Goal: Task Accomplishment & Management: Manage account settings

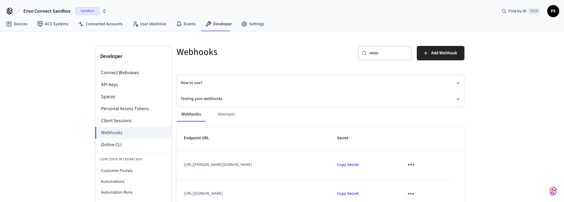
click at [93, 10] on span "Sandbox" at bounding box center [88, 11] width 24 height 8
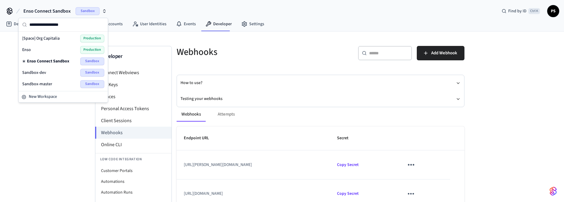
click at [92, 49] on span "Production" at bounding box center [92, 50] width 24 height 8
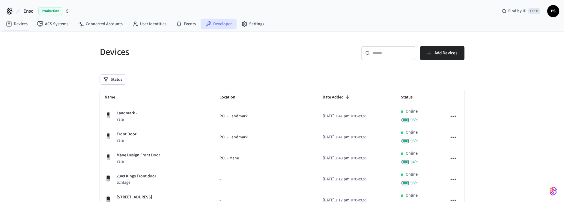
click at [218, 24] on link "Developer" at bounding box center [219, 24] width 36 height 11
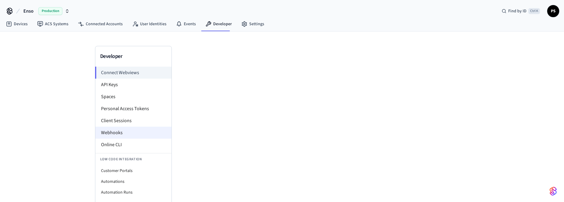
click at [112, 129] on li "Webhooks" at bounding box center [133, 133] width 76 height 12
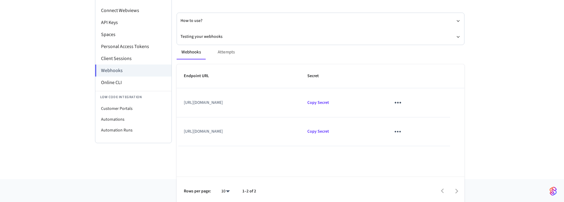
scroll to position [65, 0]
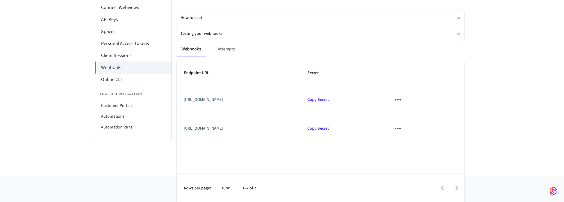
click at [300, 127] on td "[URL][DOMAIN_NAME]" at bounding box center [239, 128] width 124 height 29
click at [290, 114] on td "[URL][DOMAIN_NAME]" at bounding box center [239, 128] width 124 height 29
click at [300, 127] on td "[URL][DOMAIN_NAME]" at bounding box center [239, 128] width 124 height 29
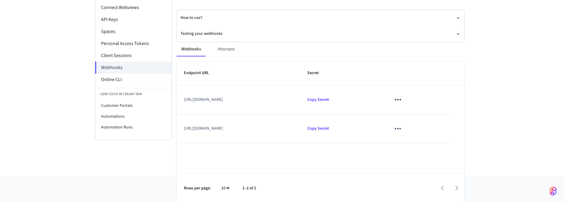
click at [300, 126] on td "[URL][DOMAIN_NAME]" at bounding box center [239, 128] width 124 height 29
click at [300, 128] on td "[URL][DOMAIN_NAME]" at bounding box center [239, 128] width 124 height 29
click at [300, 127] on td "[URL][DOMAIN_NAME]" at bounding box center [239, 128] width 124 height 29
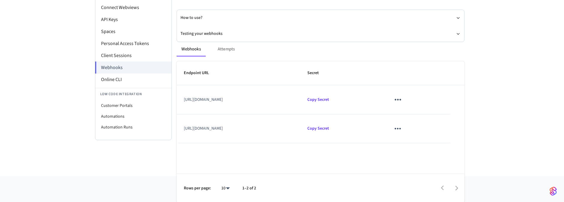
click at [300, 128] on td "[URL][DOMAIN_NAME]" at bounding box center [239, 128] width 124 height 29
drag, startPoint x: 326, startPoint y: 128, endPoint x: 190, endPoint y: 128, distance: 135.5
click at [190, 128] on td "[URL][DOMAIN_NAME]" at bounding box center [239, 128] width 124 height 29
click at [300, 133] on td "[URL][DOMAIN_NAME]" at bounding box center [239, 128] width 124 height 29
drag, startPoint x: 331, startPoint y: 128, endPoint x: 219, endPoint y: 124, distance: 112.8
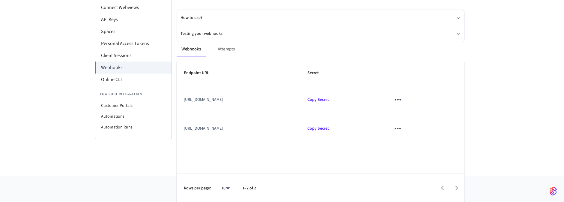
click at [219, 124] on td "[URL][DOMAIN_NAME]" at bounding box center [239, 128] width 124 height 29
click at [300, 124] on td "[URL][DOMAIN_NAME]" at bounding box center [239, 128] width 124 height 29
drag, startPoint x: 345, startPoint y: 125, endPoint x: 304, endPoint y: 125, distance: 41.1
click at [253, 127] on td "[URL][DOMAIN_NAME]" at bounding box center [239, 128] width 124 height 29
click at [300, 125] on td "[URL][DOMAIN_NAME]" at bounding box center [239, 128] width 124 height 29
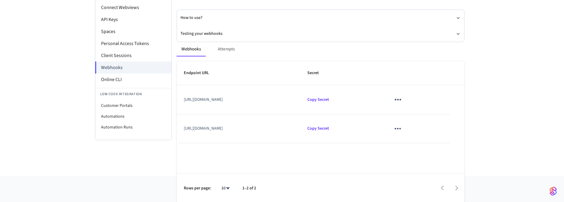
click at [402, 124] on icon "sticky table" at bounding box center [397, 128] width 9 height 9
drag, startPoint x: 261, startPoint y: 97, endPoint x: 276, endPoint y: 94, distance: 15.4
click at [261, 96] on div at bounding box center [284, 101] width 568 height 202
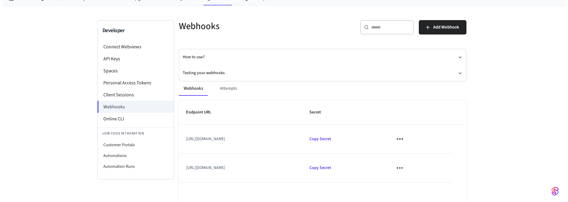
scroll to position [0, 0]
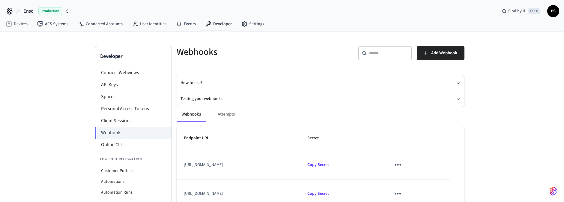
click at [42, 7] on span "Production" at bounding box center [50, 11] width 24 height 8
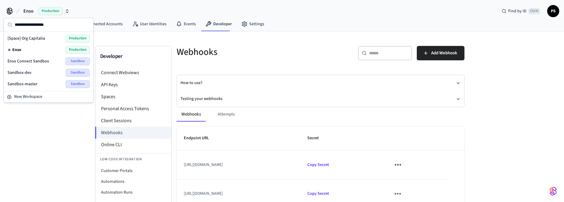
click at [74, 59] on span "Sandbox" at bounding box center [78, 61] width 24 height 8
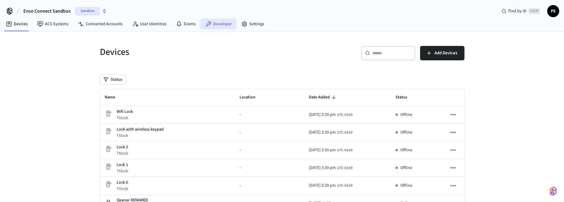
click at [212, 24] on link "Developer" at bounding box center [219, 24] width 36 height 11
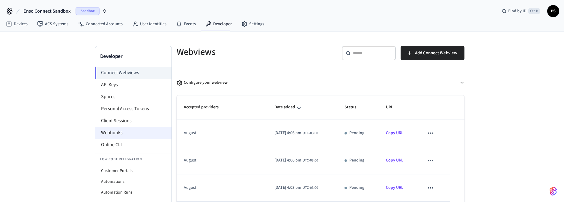
click at [106, 129] on li "Webhooks" at bounding box center [133, 133] width 76 height 12
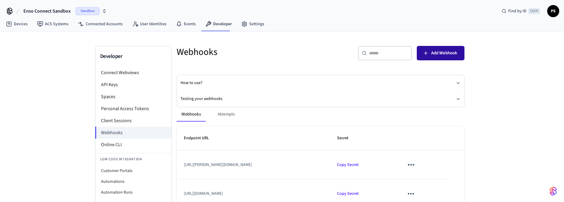
click at [444, 52] on span "Add Webhook" at bounding box center [444, 53] width 26 height 8
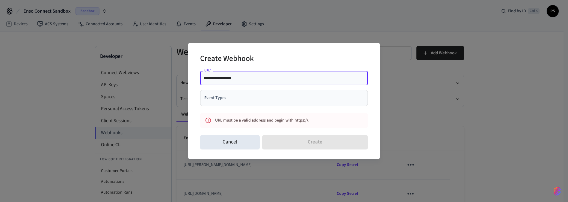
type input "**********"
click at [222, 99] on div "Event Types Event Types" at bounding box center [284, 98] width 168 height 16
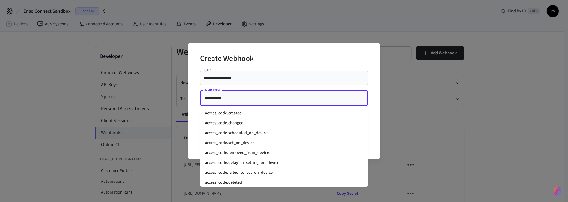
type input "**********"
click at [549, 106] on div "**********" at bounding box center [284, 101] width 568 height 202
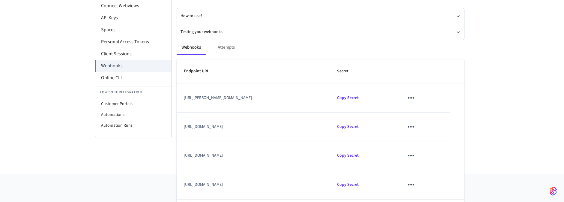
scroll to position [56, 0]
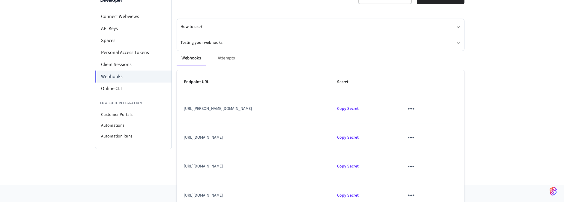
click at [414, 108] on icon "sticky table" at bounding box center [411, 108] width 6 height 1
click at [444, 140] on li "Delete" at bounding box center [449, 138] width 28 height 16
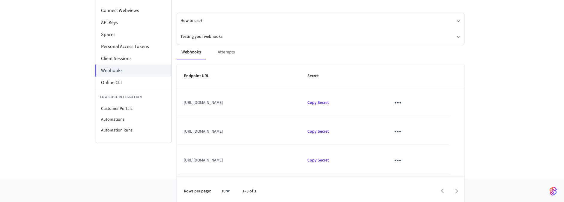
scroll to position [65, 0]
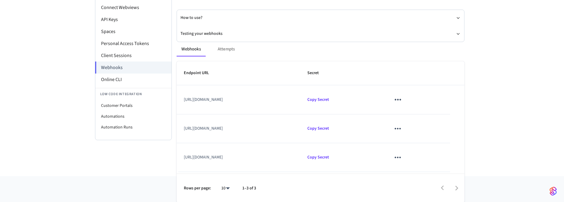
drag, startPoint x: 347, startPoint y: 101, endPoint x: 187, endPoint y: 96, distance: 159.6
click at [187, 96] on td "[URL][DOMAIN_NAME]" at bounding box center [239, 99] width 124 height 29
click at [248, 83] on th "Endpoint URL" at bounding box center [239, 73] width 124 height 24
drag, startPoint x: 188, startPoint y: 97, endPoint x: 222, endPoint y: 95, distance: 34.0
click at [220, 96] on td "[URL][DOMAIN_NAME]" at bounding box center [239, 99] width 124 height 29
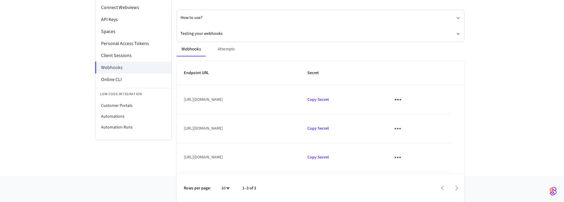
click at [226, 82] on th "Endpoint URL" at bounding box center [239, 73] width 124 height 24
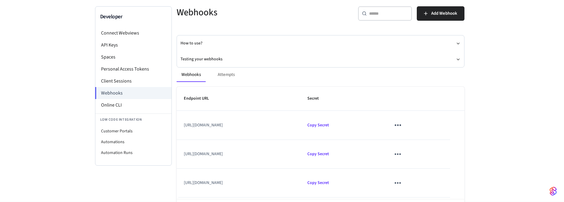
scroll to position [29, 0]
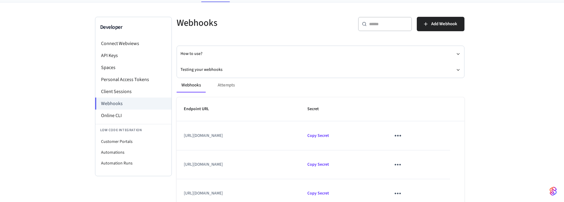
click at [250, 116] on th "Endpoint URL" at bounding box center [239, 109] width 124 height 24
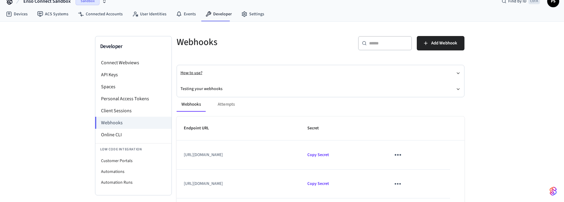
scroll to position [0, 0]
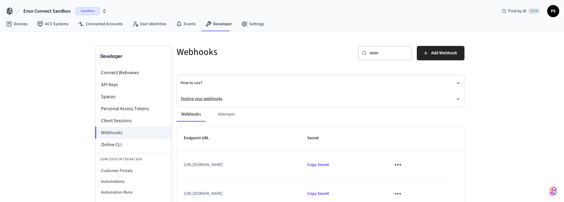
click at [198, 97] on button "Testing your webhooks" at bounding box center [320, 99] width 280 height 16
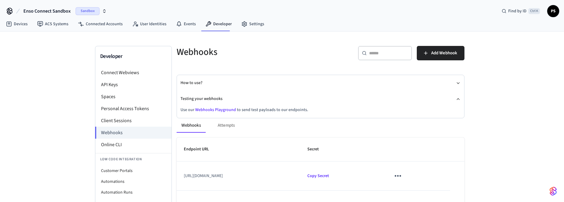
click at [215, 110] on link "Webhooks Playground" at bounding box center [215, 110] width 41 height 6
click at [109, 91] on li "Spaces" at bounding box center [133, 97] width 76 height 12
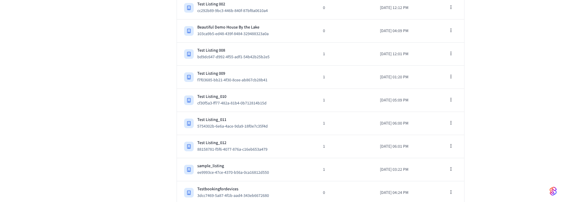
scroll to position [681, 0]
click at [454, 187] on button "button" at bounding box center [451, 193] width 12 height 12
